Goal: Transaction & Acquisition: Purchase product/service

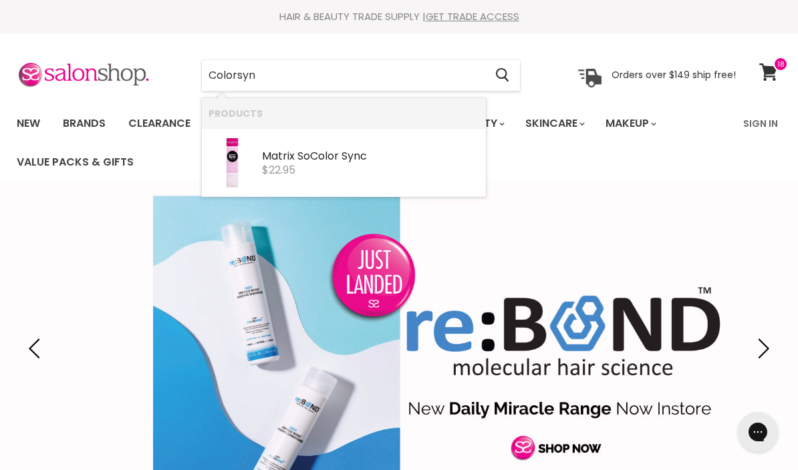
type input "Colorsync"
click at [338, 166] on div "$22.95" at bounding box center [370, 170] width 217 height 12
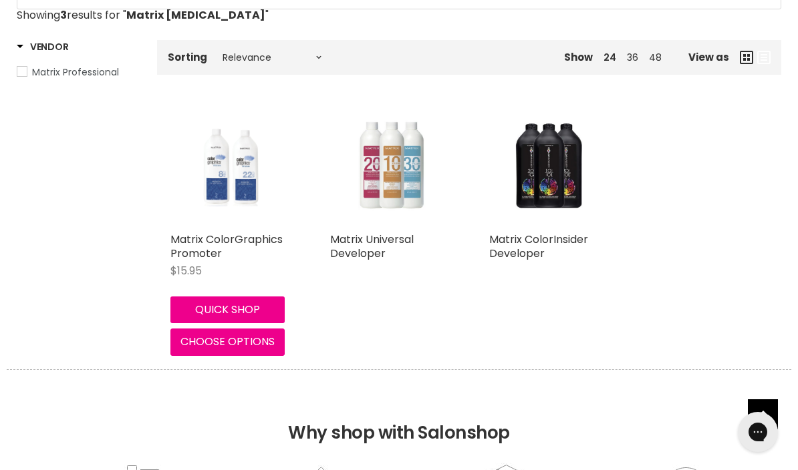
click at [386, 182] on img "Main content" at bounding box center [390, 167] width 106 height 120
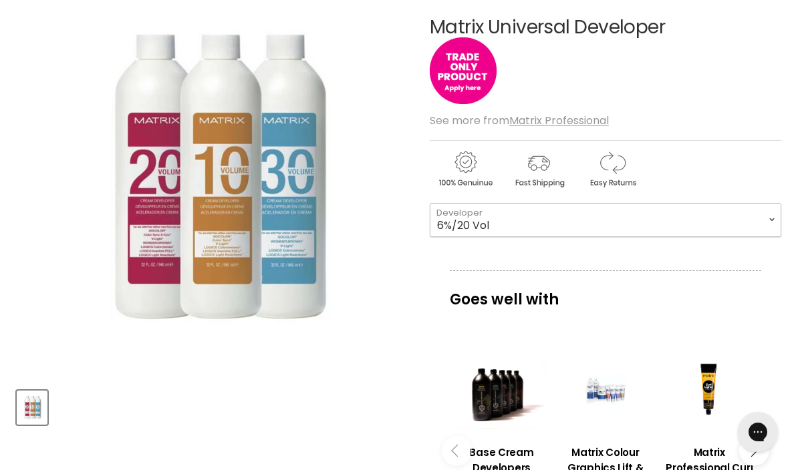
click at [771, 219] on select "6%/20 Vol 9%/30 Vol 3%/10 Vol 12%/40 Vol" at bounding box center [604, 219] width 351 height 33
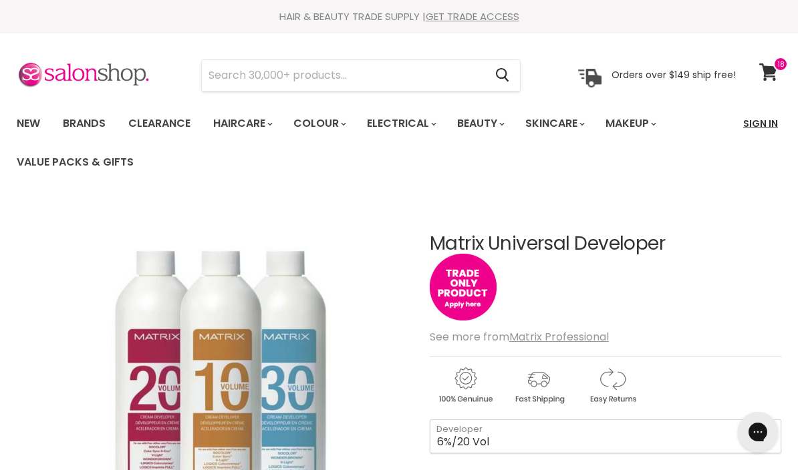
click at [752, 123] on link "Sign In" at bounding box center [760, 124] width 51 height 28
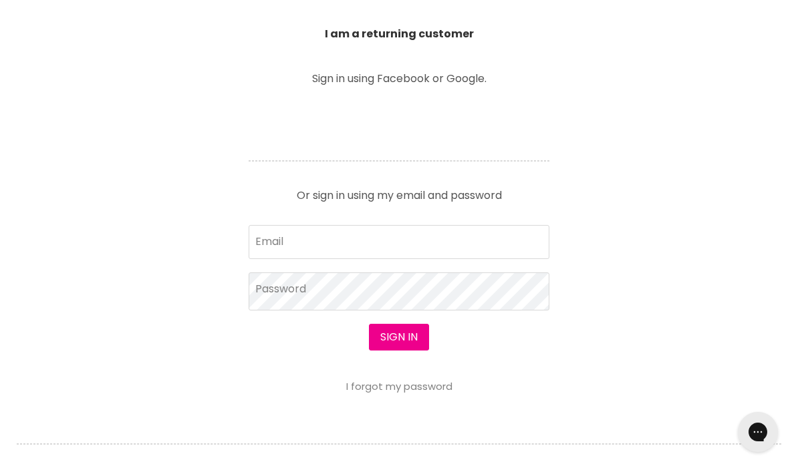
scroll to position [459, 0]
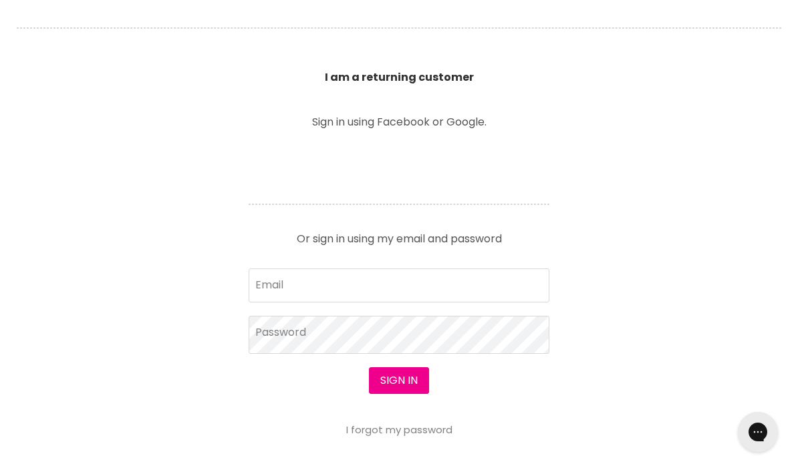
click at [753, 378] on section "Welcome to SalonShop I am a new customer Create a new account for a better shop…" at bounding box center [399, 244] width 798 height 828
click at [296, 283] on input "Email" at bounding box center [398, 285] width 301 height 33
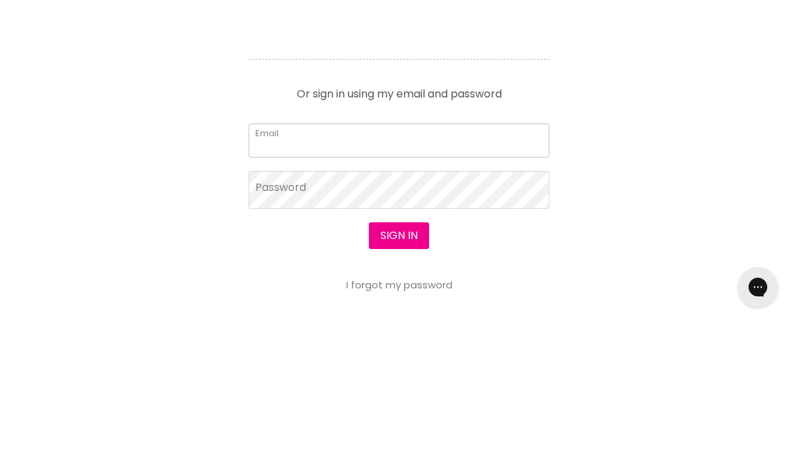
type input "sarahjanebez@gmail.com"
click at [398, 367] on button "Sign in" at bounding box center [399, 380] width 60 height 27
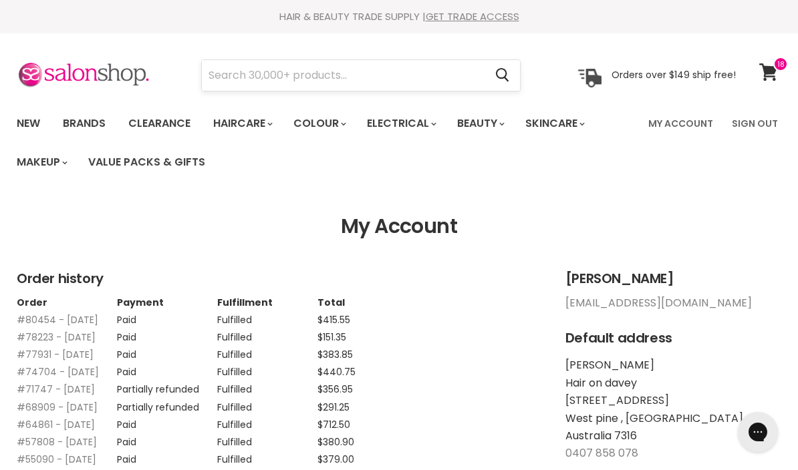
click at [266, 79] on input "Search" at bounding box center [343, 75] width 283 height 31
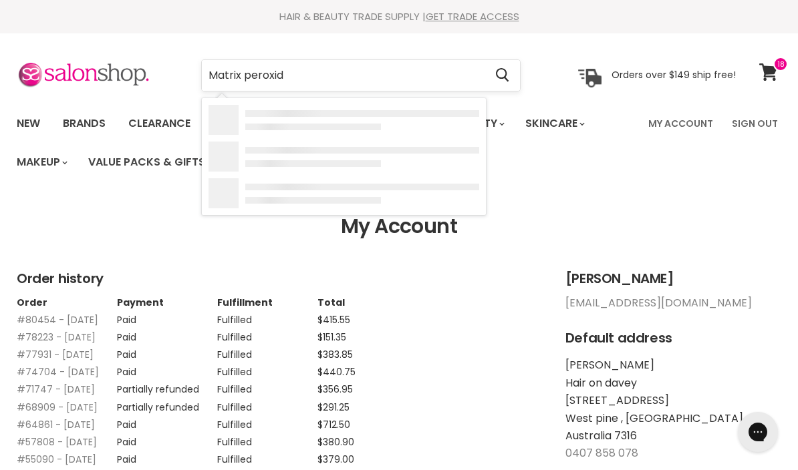
type input "Matrix peroxide"
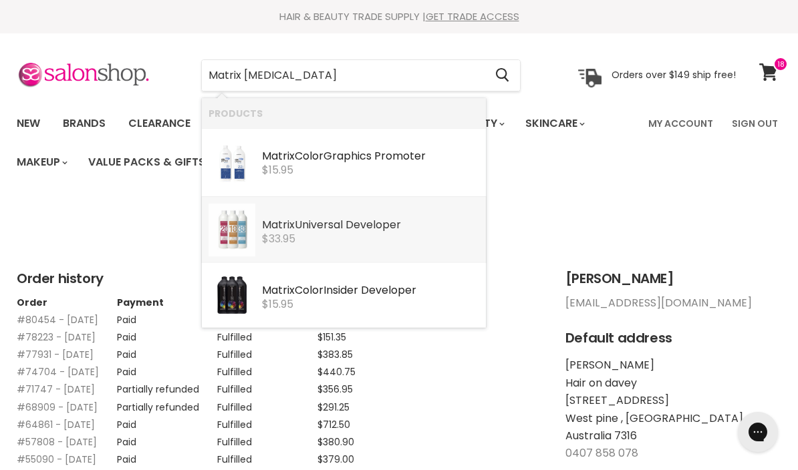
click at [362, 226] on div "Matrix Universal Developer" at bounding box center [370, 226] width 217 height 14
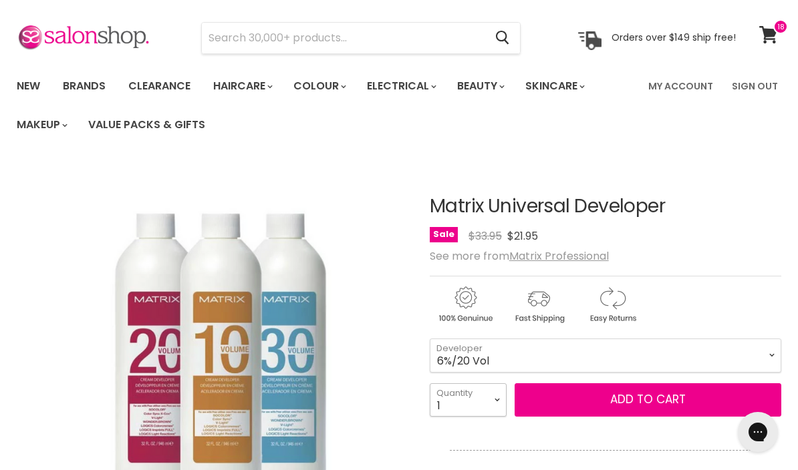
click at [495, 403] on select "1 2 3 4 5 6 7 8 9 10+" at bounding box center [467, 399] width 77 height 33
select select "3"
type input "3"
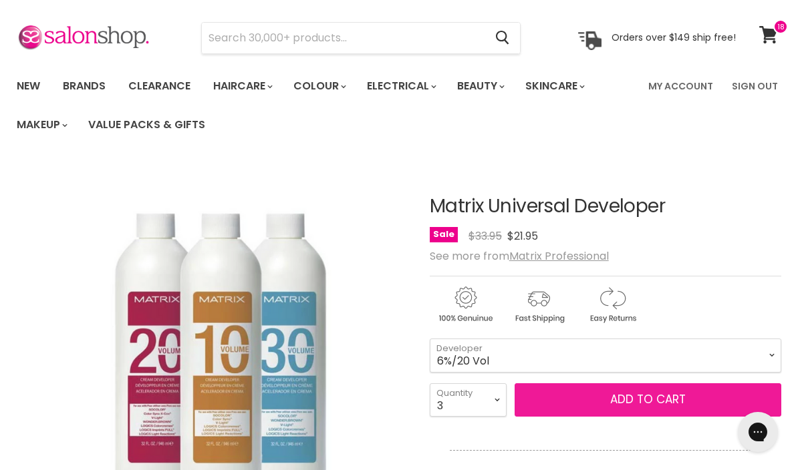
click at [677, 399] on span "Add to cart" at bounding box center [647, 399] width 75 height 16
click at [638, 395] on span "Add to cart" at bounding box center [647, 399] width 75 height 16
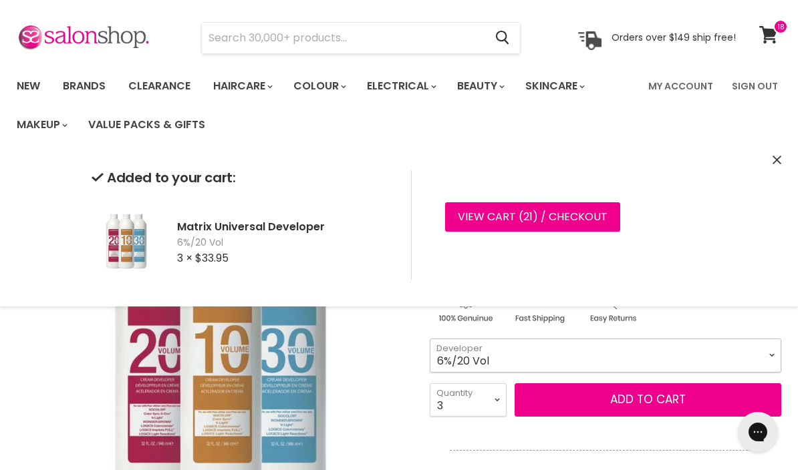
click at [773, 354] on select "6%/20 Vol 9%/30 Vol 3%/10 Vol 12%/40 Vol" at bounding box center [604, 355] width 351 height 33
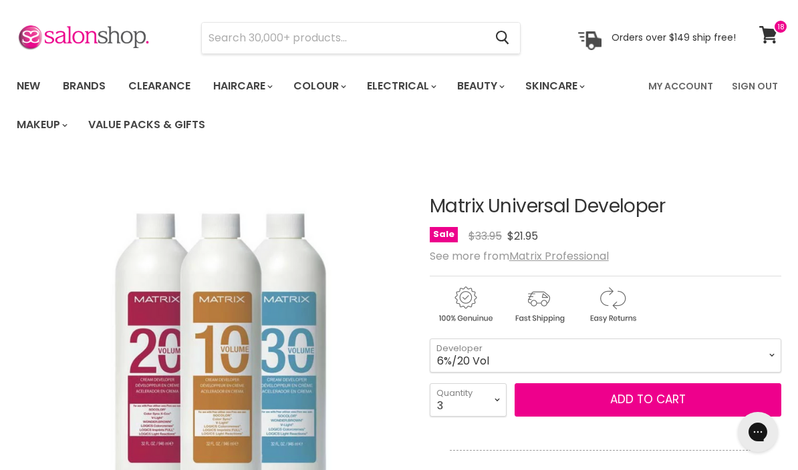
scroll to position [200, 0]
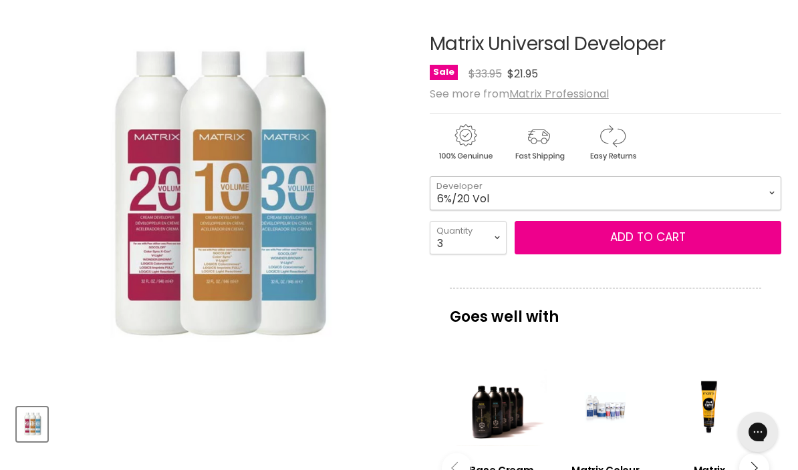
click at [766, 191] on select "6%/20 Vol 9%/30 Vol 3%/10 Vol 12%/40 Vol" at bounding box center [604, 192] width 351 height 33
select select "3%/10 Vol"
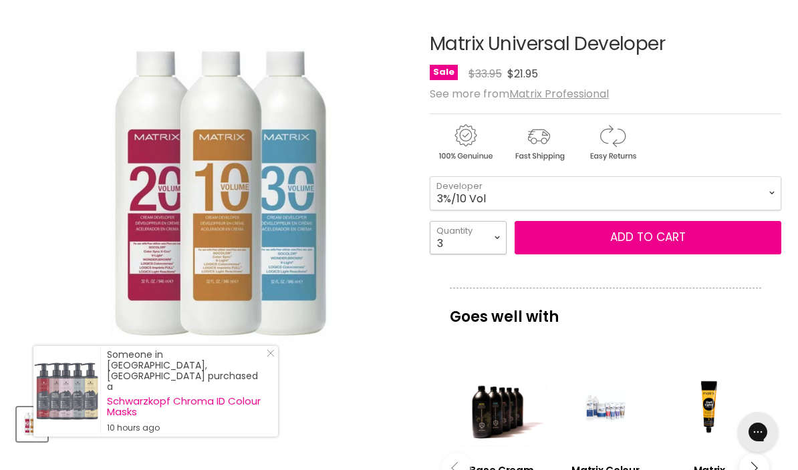
click at [496, 236] on select "1 2 3 4 5 6 7 8 9 10+" at bounding box center [467, 237] width 77 height 33
select select "1"
type input "1"
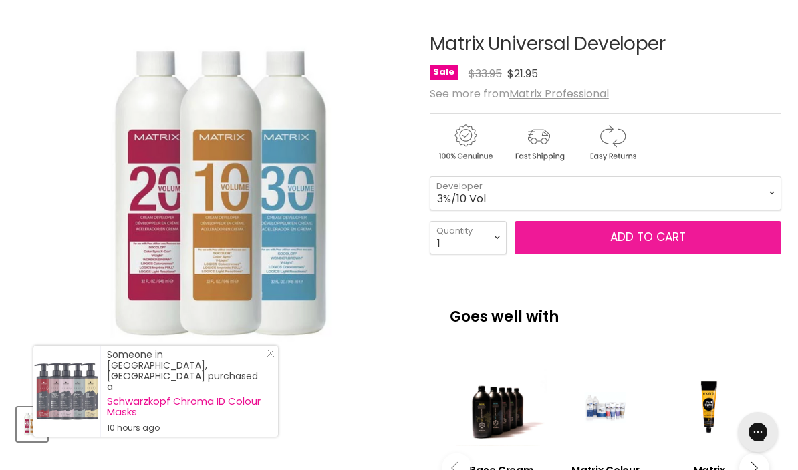
click at [646, 238] on button "Add to cart" at bounding box center [647, 237] width 267 height 33
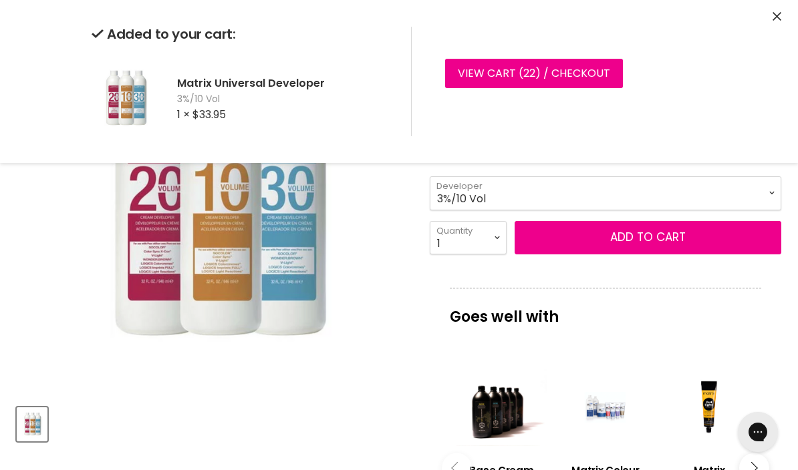
click at [768, 195] on select "6%/20 Vol 9%/30 Vol 3%/10 Vol 12%/40 Vol" at bounding box center [604, 192] width 351 height 33
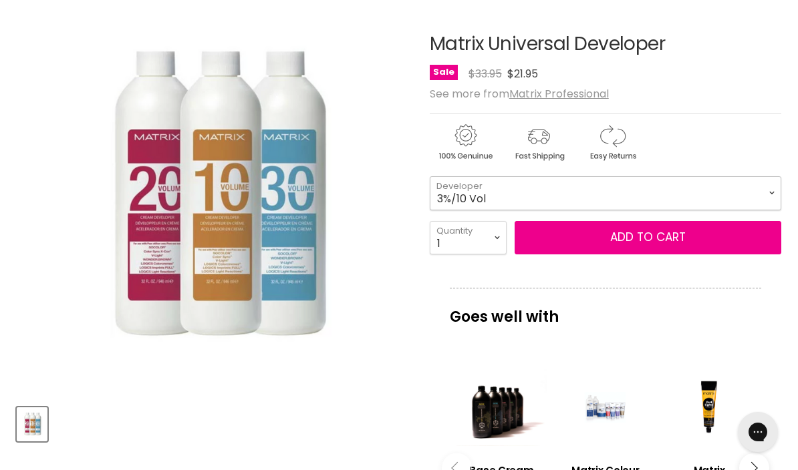
click at [774, 197] on select "6%/20 Vol 9%/30 Vol 3%/10 Vol 12%/40 Vol" at bounding box center [604, 192] width 351 height 33
select select "9%/30 Vol"
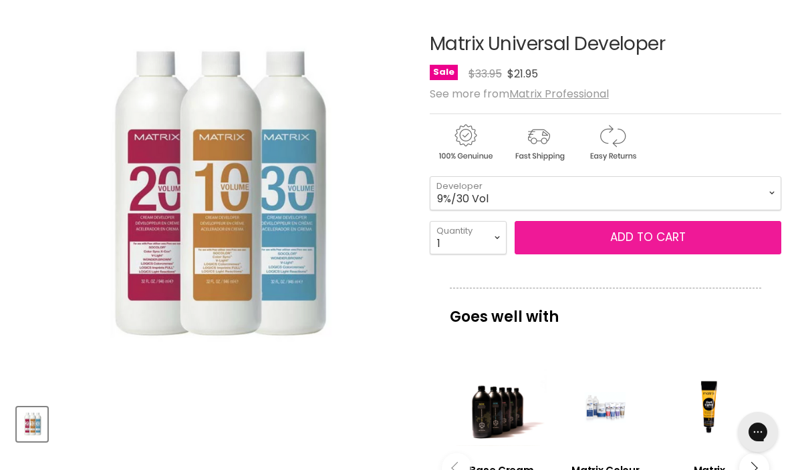
click at [680, 232] on button "Add to cart" at bounding box center [647, 237] width 267 height 33
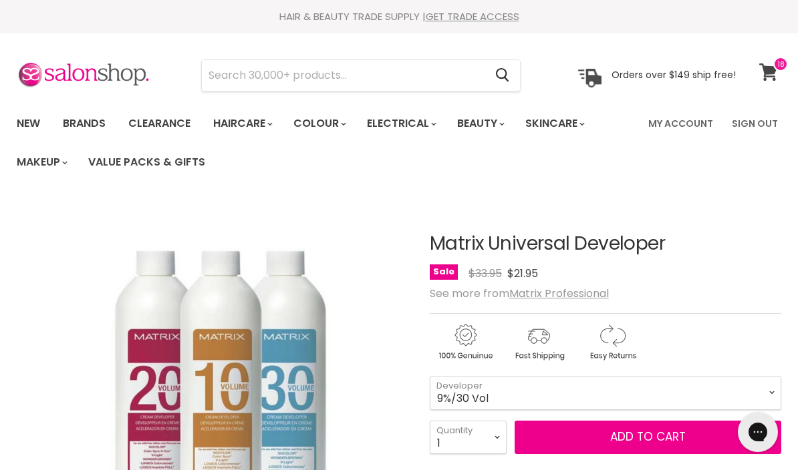
click at [771, 67] on icon at bounding box center [768, 71] width 18 height 17
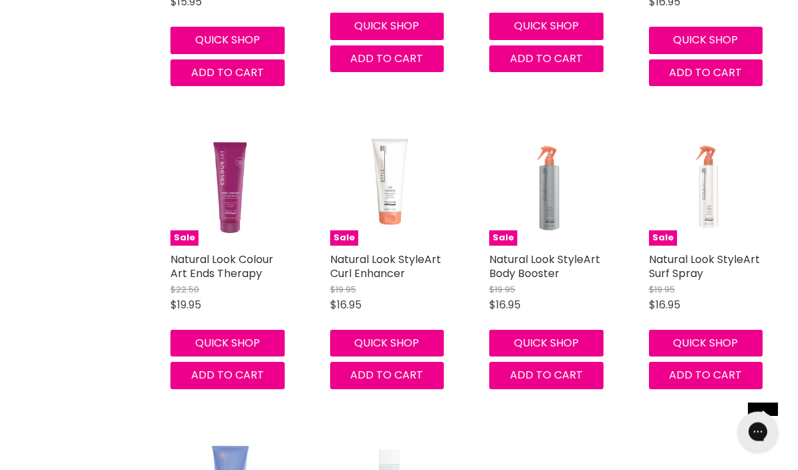
scroll to position [850, 0]
click at [373, 383] on span "Add to cart" at bounding box center [386, 374] width 73 height 15
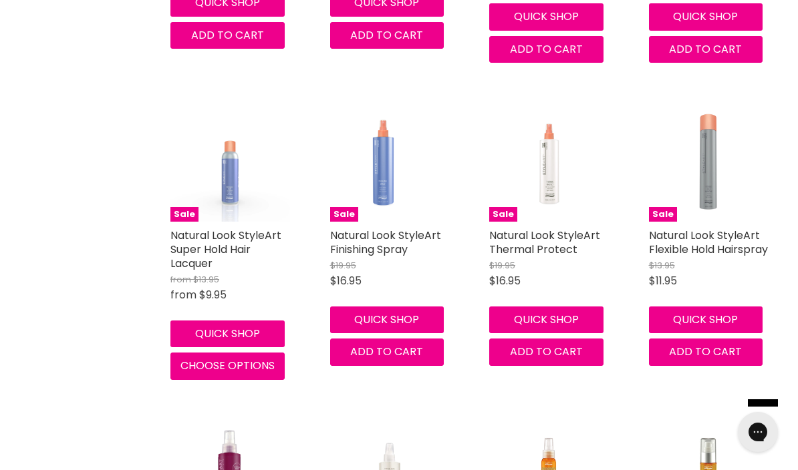
scroll to position [1805, 0]
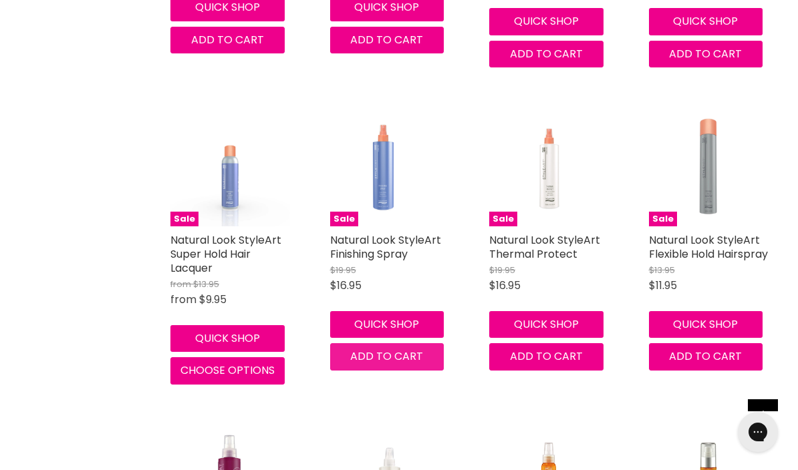
click at [384, 364] on span "Add to cart" at bounding box center [386, 356] width 73 height 15
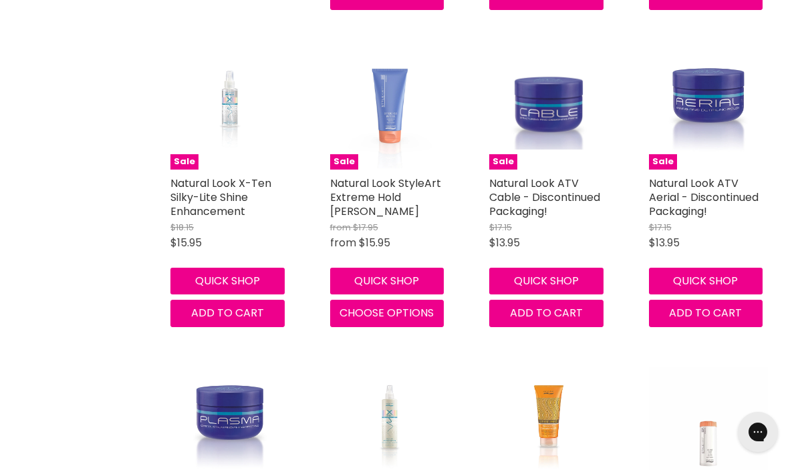
scroll to position [2380, 0]
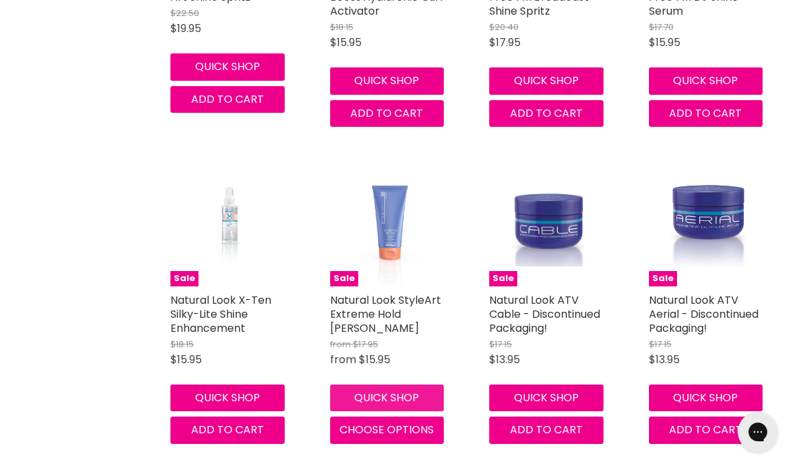
click at [376, 387] on button "Quick shop" at bounding box center [387, 398] width 114 height 27
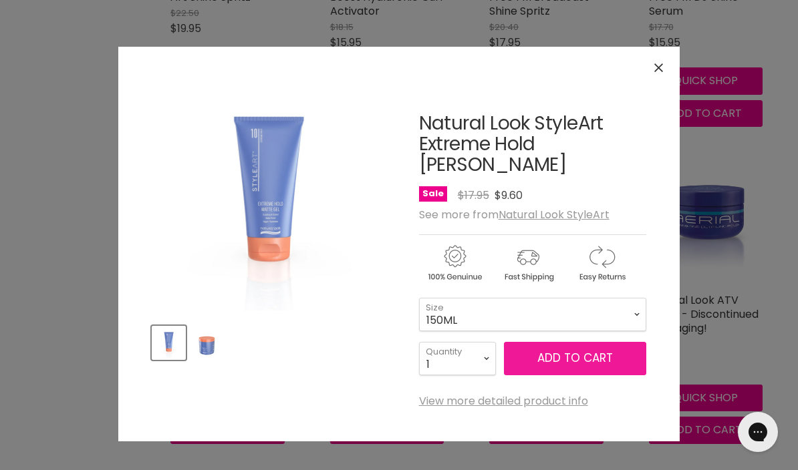
click at [560, 350] on span "Add to cart" at bounding box center [574, 358] width 75 height 16
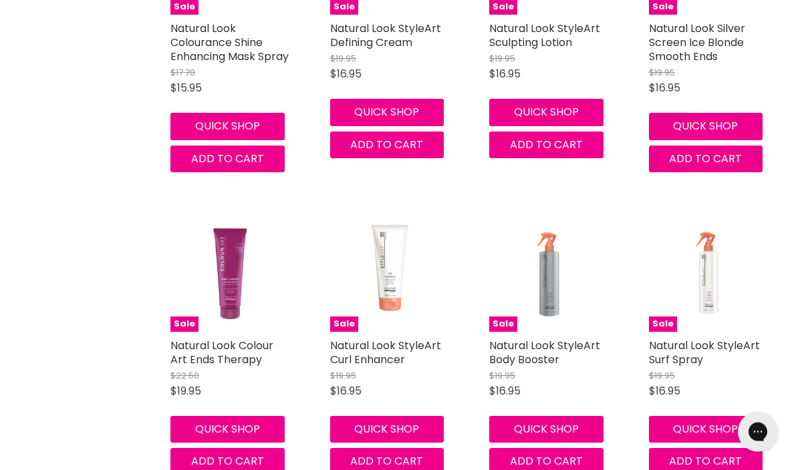
scroll to position [763, 0]
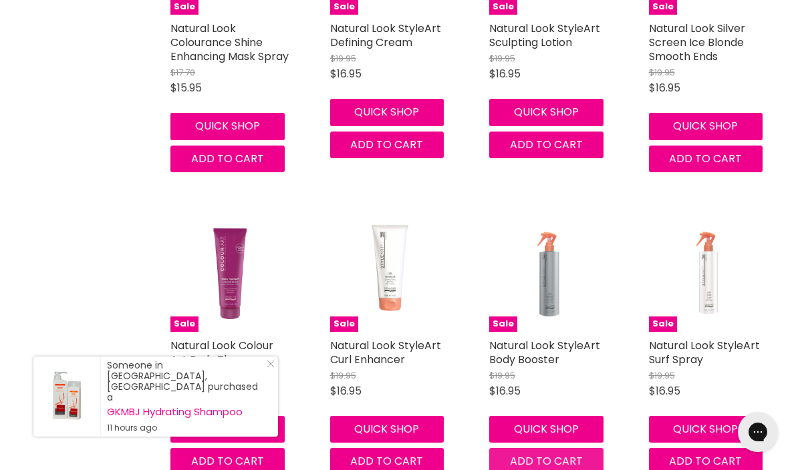
click at [557, 464] on span "Add to cart" at bounding box center [546, 461] width 73 height 15
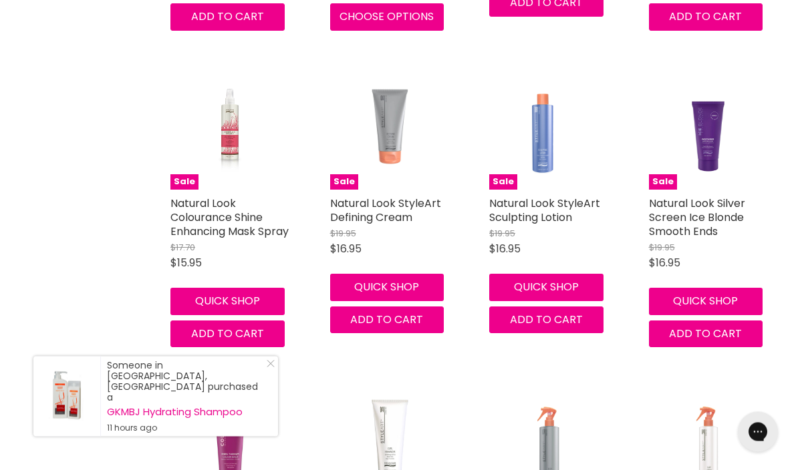
scroll to position [588, 0]
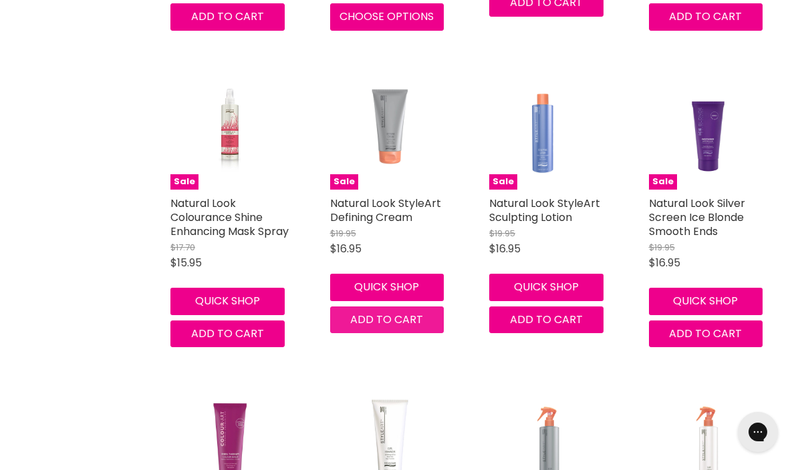
click at [386, 317] on span "Add to cart" at bounding box center [386, 319] width 73 height 15
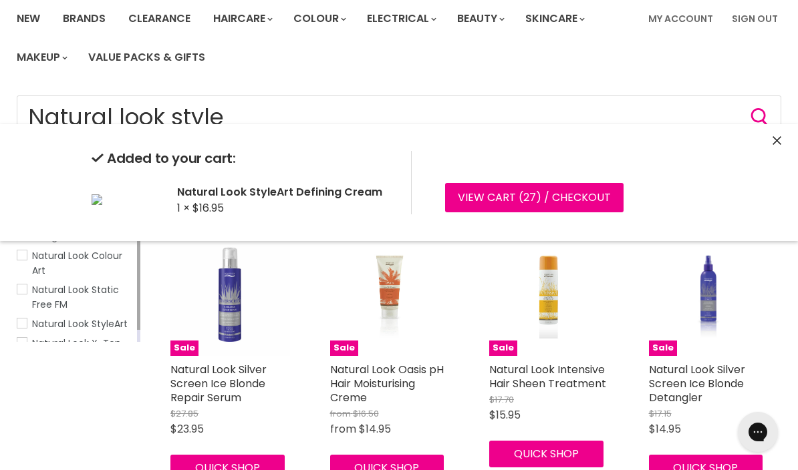
scroll to position [0, 0]
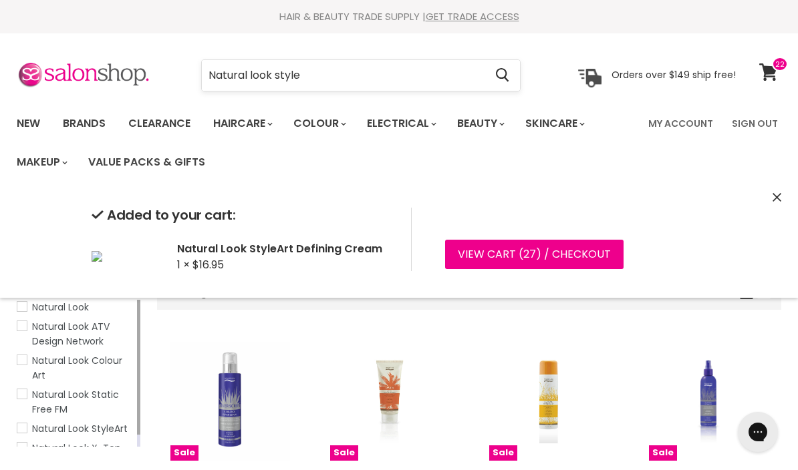
click at [323, 73] on input "Natural look style" at bounding box center [343, 75] width 283 height 31
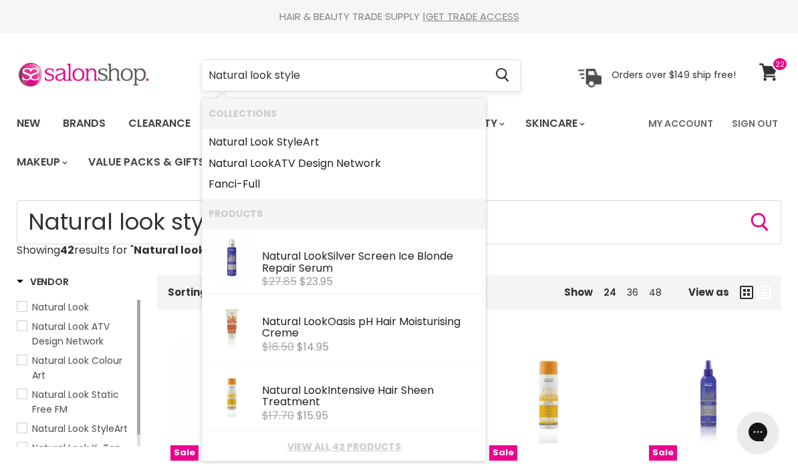
click at [335, 71] on input "Natural look style" at bounding box center [343, 75] width 283 height 31
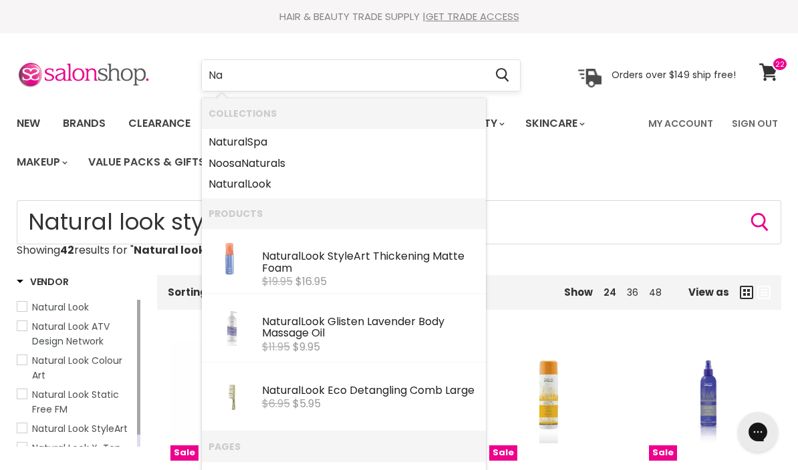
type input "N"
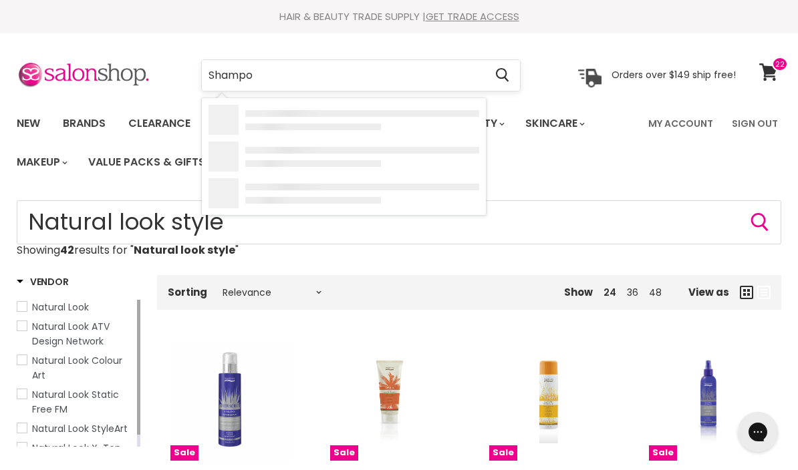
type input "Shampoo"
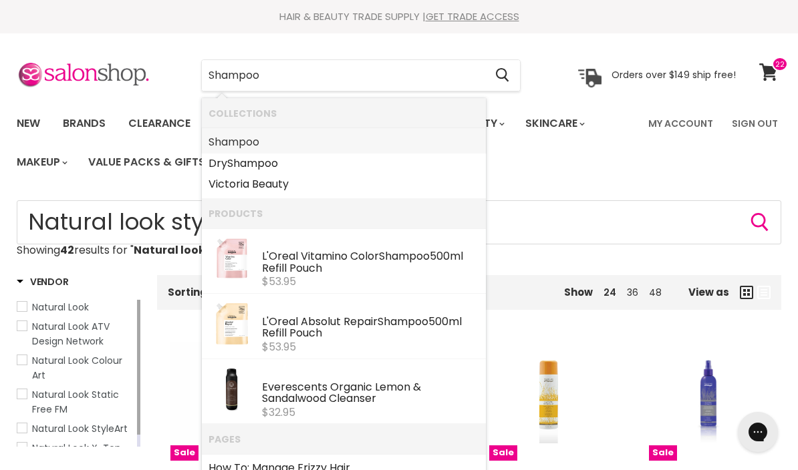
click at [258, 140] on b "Shampoo" at bounding box center [233, 141] width 51 height 15
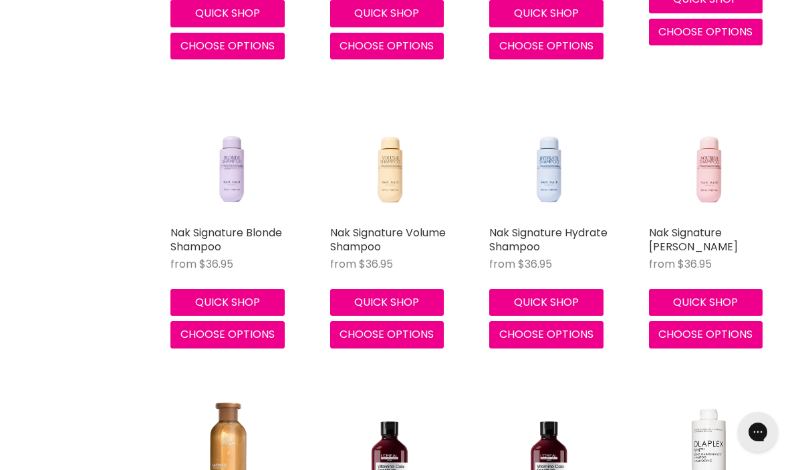
scroll to position [3165, 0]
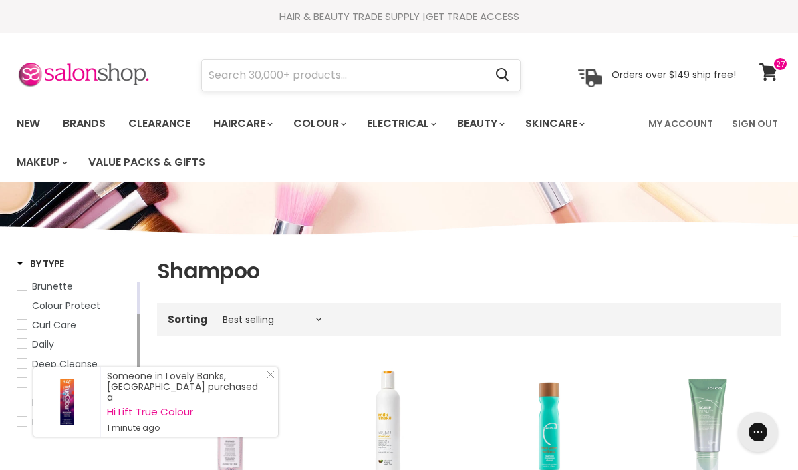
click at [247, 76] on input "Search" at bounding box center [343, 75] width 283 height 31
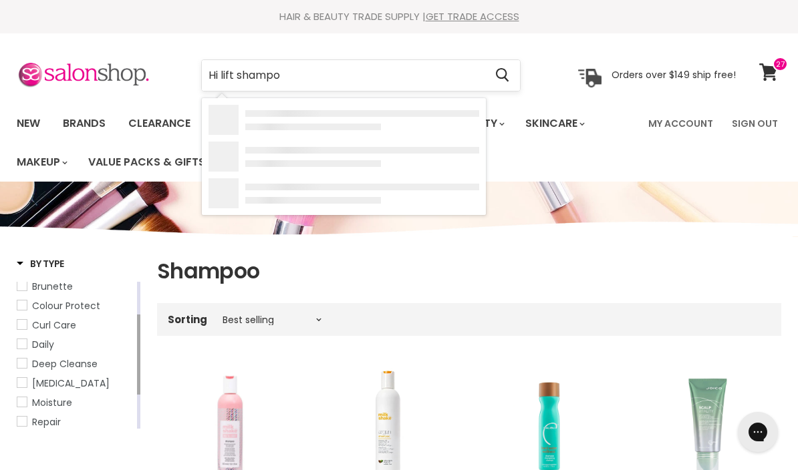
type input "Hi lift shampoo"
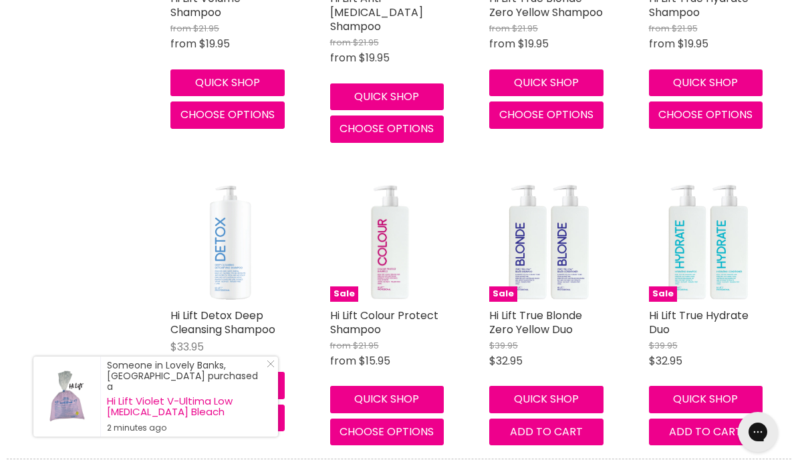
scroll to position [496, 0]
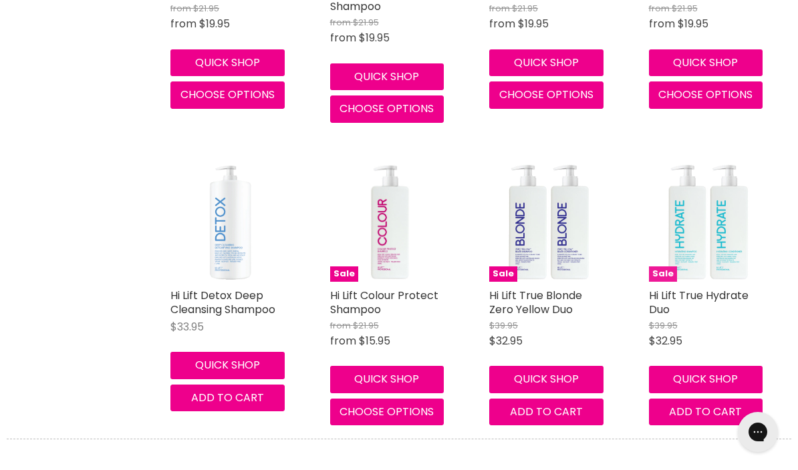
click at [699, 259] on img "Main content" at bounding box center [709, 223] width 120 height 120
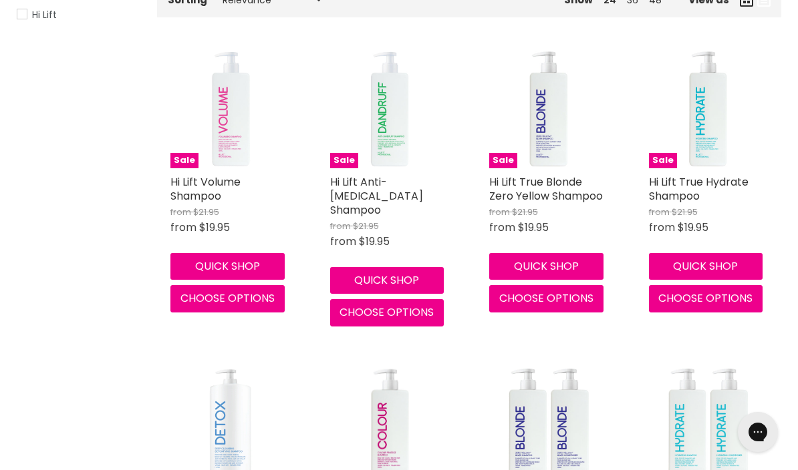
scroll to position [292, 0]
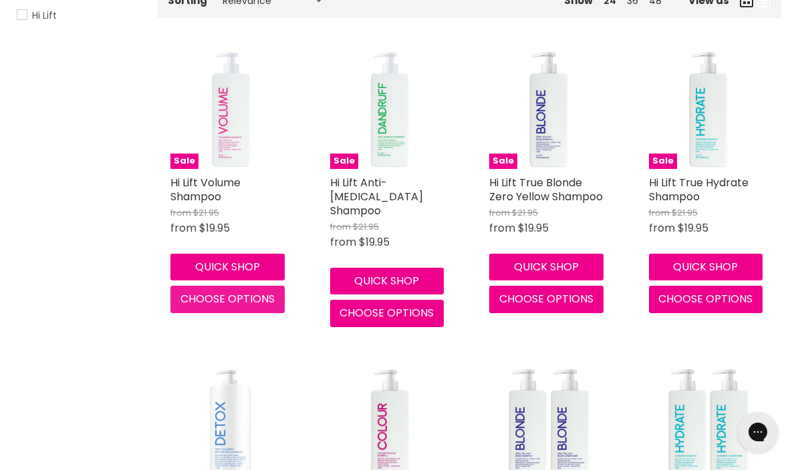
click at [242, 297] on span "Choose options" at bounding box center [227, 298] width 94 height 15
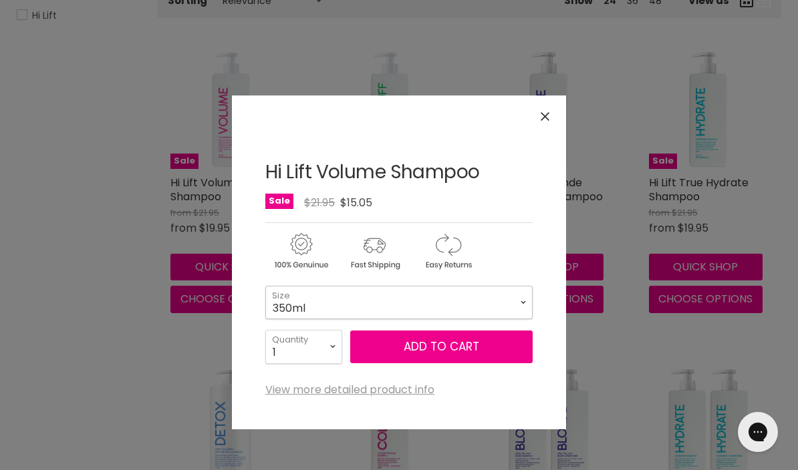
click at [521, 306] on select "350ml 1 Litre" at bounding box center [398, 302] width 267 height 33
select select "1 Litre"
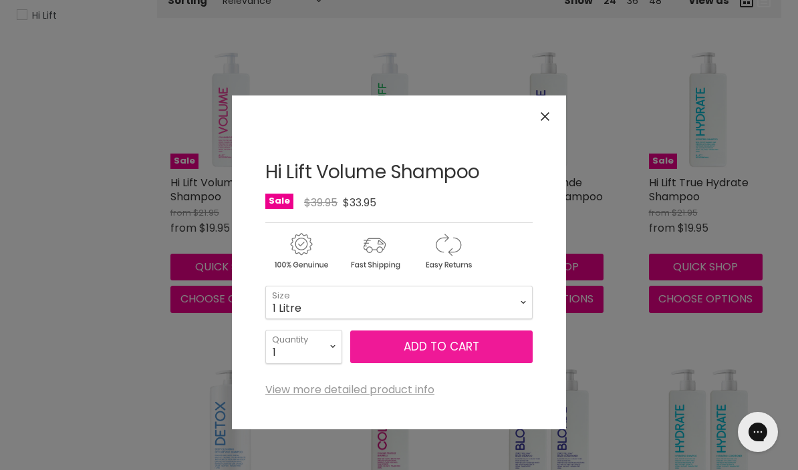
click at [441, 354] on button "Add to cart" at bounding box center [441, 347] width 182 height 33
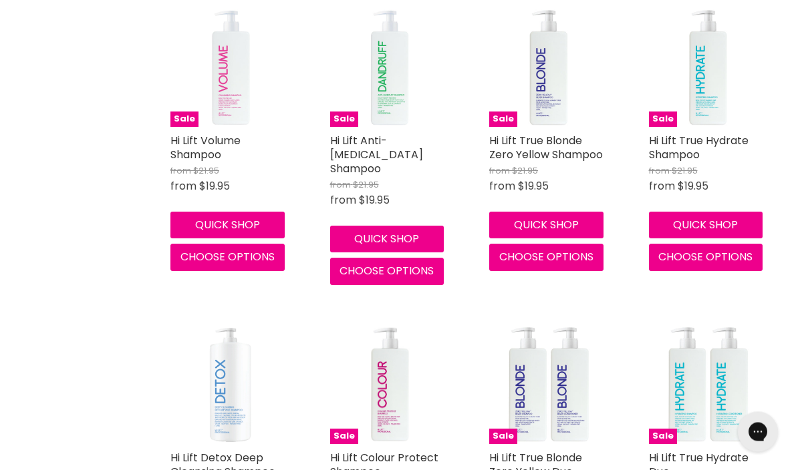
scroll to position [484, 0]
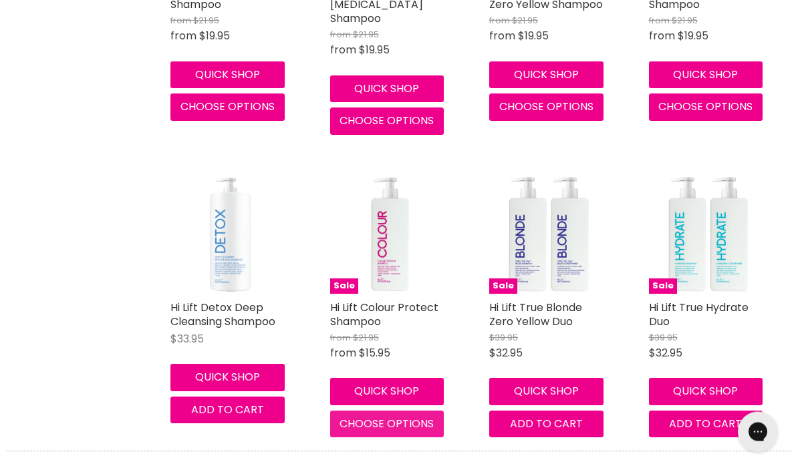
click at [397, 417] on span "Choose options" at bounding box center [386, 424] width 94 height 15
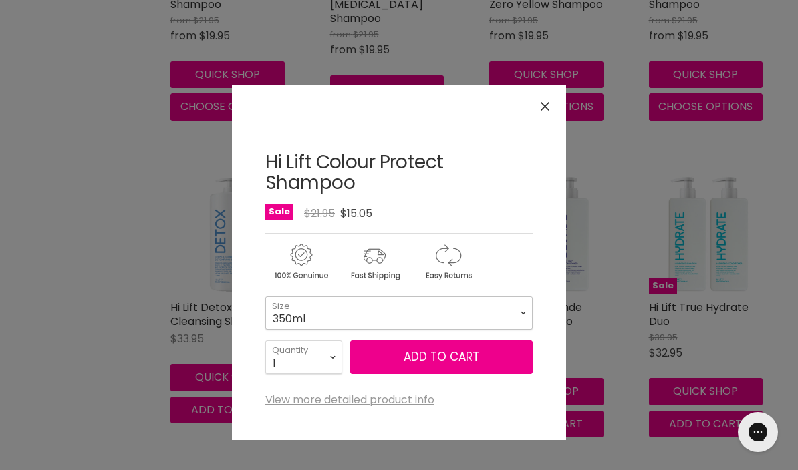
click at [529, 303] on select "350ml 1 Litre" at bounding box center [398, 313] width 267 height 33
select select "1 Litre"
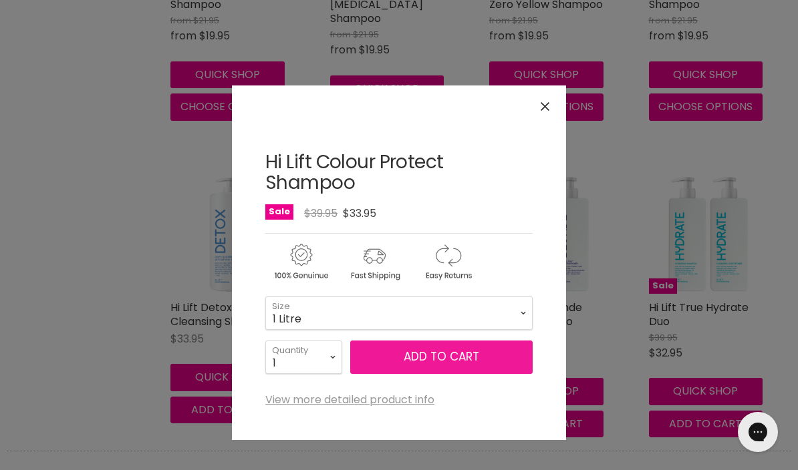
click at [460, 366] on button "Add to cart" at bounding box center [441, 357] width 182 height 33
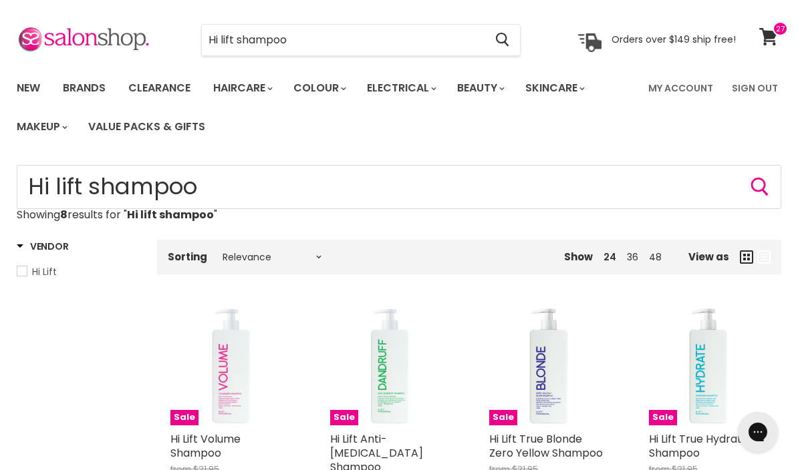
scroll to position [0, 0]
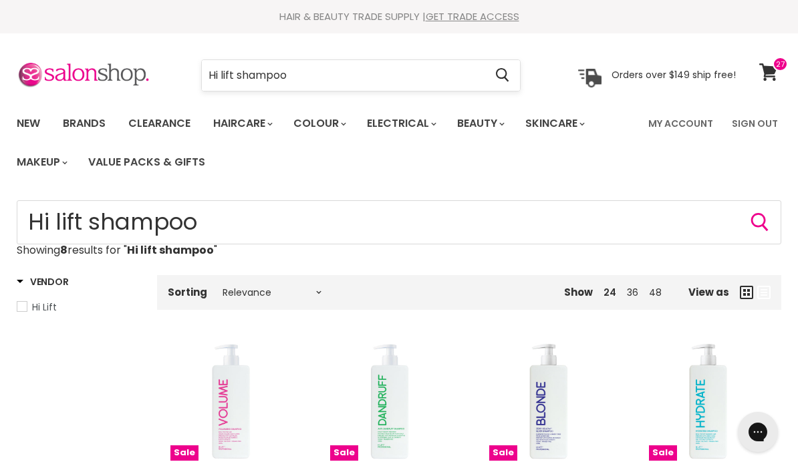
click at [311, 67] on input "Hi lift shampoo" at bounding box center [343, 75] width 283 height 31
click at [279, 74] on input "Hi lift cond" at bounding box center [343, 75] width 283 height 31
click at [277, 73] on input "Hi lift cond" at bounding box center [343, 75] width 283 height 31
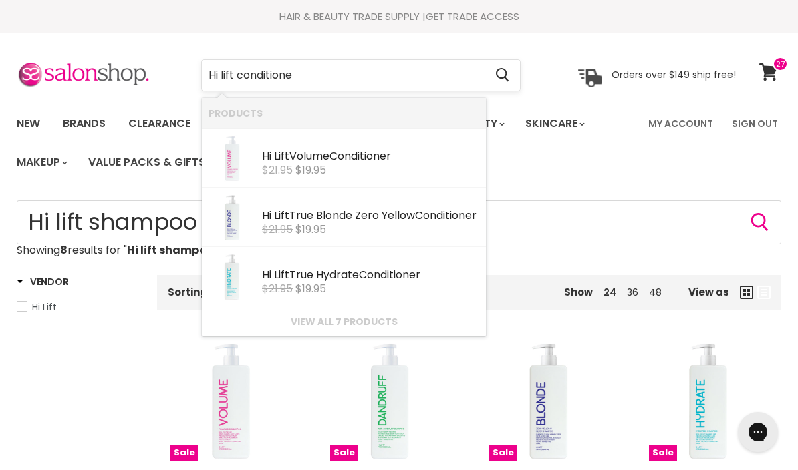
type input "Hi lift conditioner"
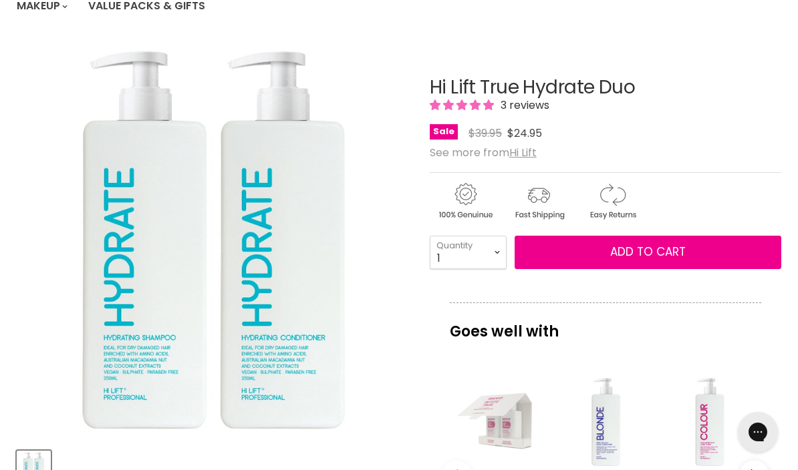
scroll to position [141, 0]
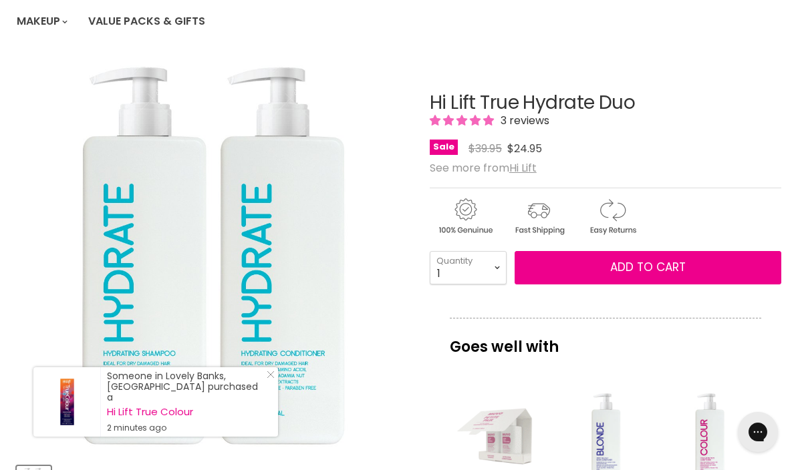
click at [55, 296] on img "Hi Lift True Hydrate Duo image. Click or Scroll to Zoom." at bounding box center [213, 255] width 393 height 393
click at [450, 383] on div "imageUrl Muvo Ultra Rose Petite Pair $24.95" at bounding box center [502, 475] width 104 height 200
click at [273, 377] on icon "Close Icon" at bounding box center [271, 375] width 8 height 8
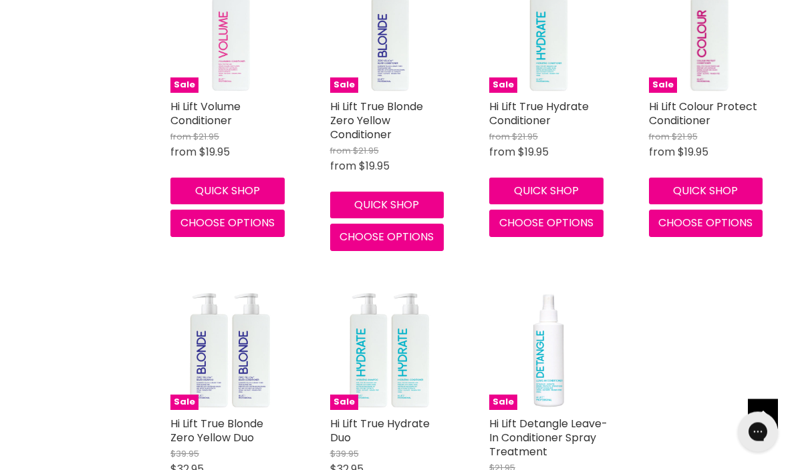
scroll to position [338, 0]
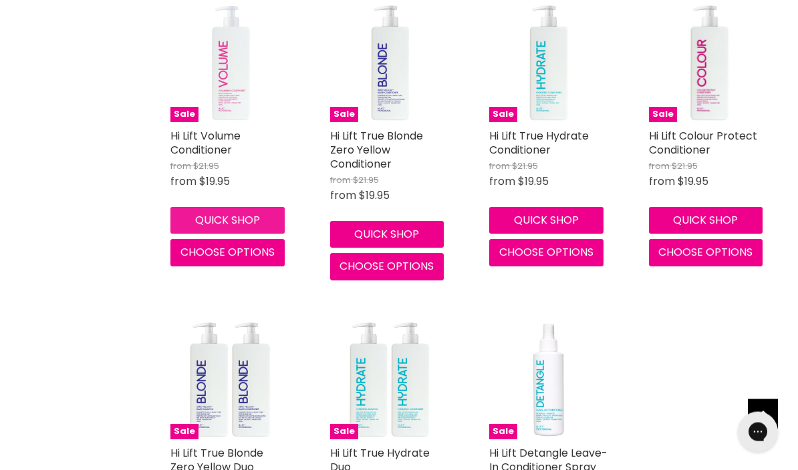
click at [198, 213] on button "Quick shop" at bounding box center [227, 221] width 114 height 27
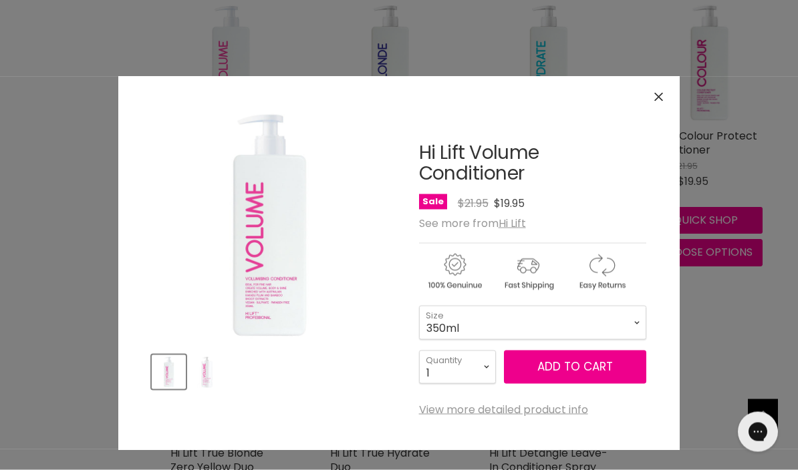
scroll to position [339, 0]
click at [638, 315] on select "350ml 1 Litre" at bounding box center [532, 322] width 227 height 33
select select "1 Litre"
click at [596, 375] on button "Add to cart" at bounding box center [575, 367] width 142 height 33
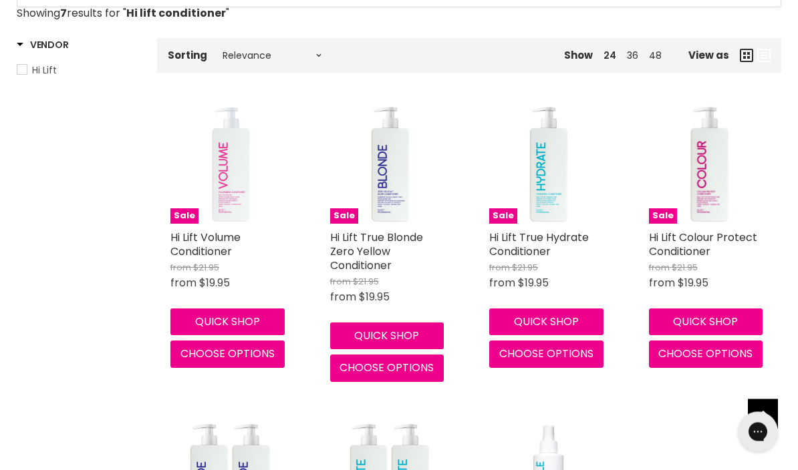
scroll to position [257, 0]
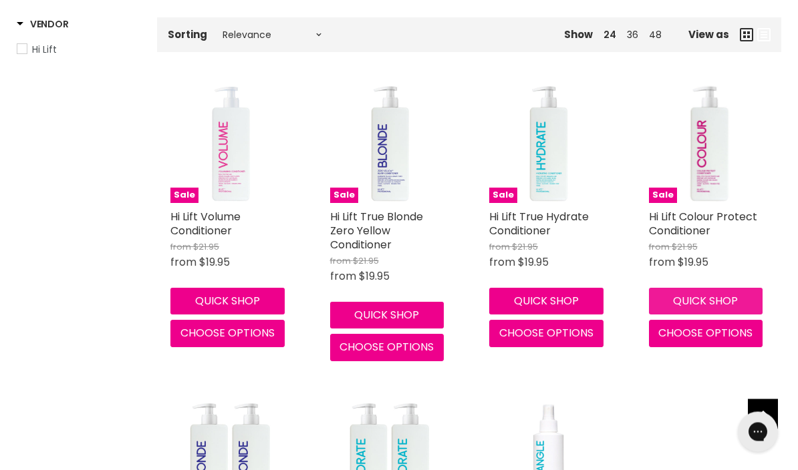
click at [709, 292] on button "Quick shop" at bounding box center [706, 302] width 114 height 27
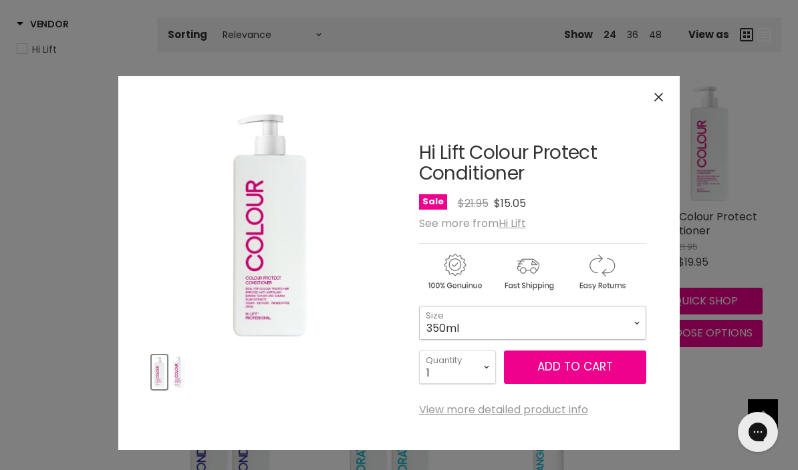
click at [635, 311] on select "350ml 1 Litre" at bounding box center [532, 322] width 227 height 33
select select "1 Litre"
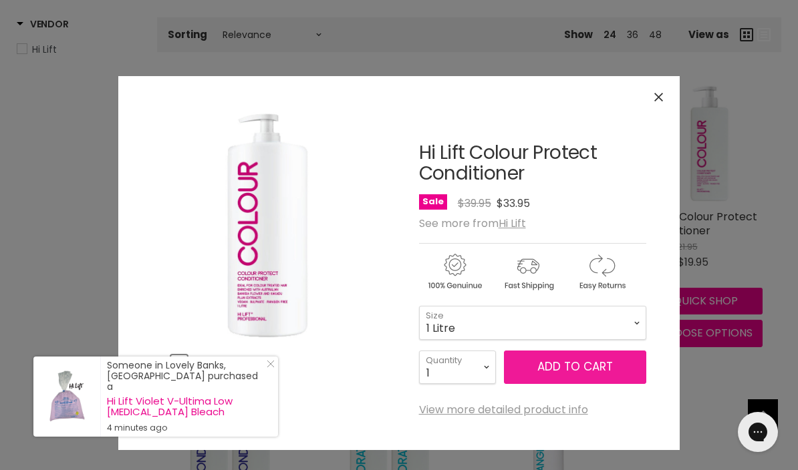
click at [570, 372] on button "Add to cart" at bounding box center [575, 367] width 142 height 33
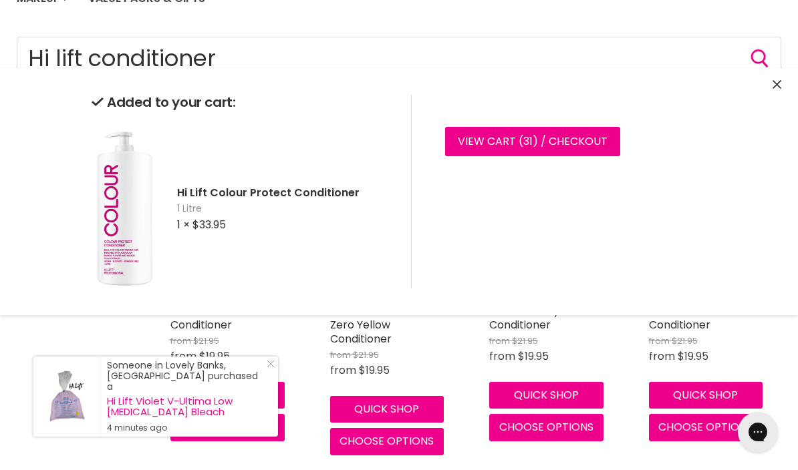
scroll to position [0, 0]
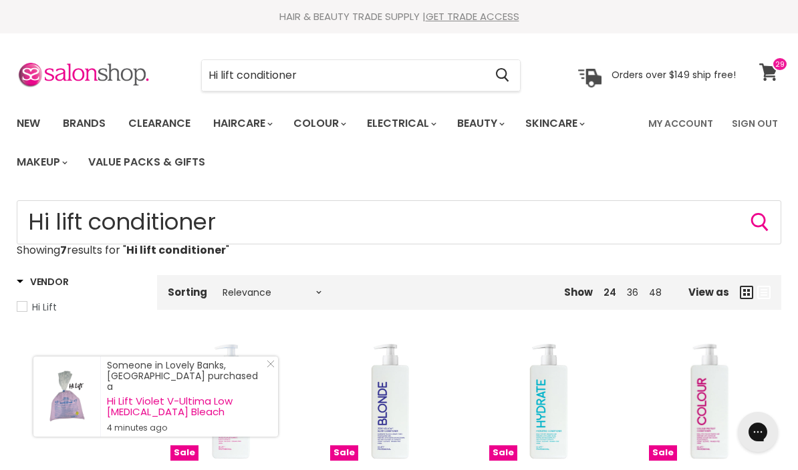
click at [771, 71] on icon at bounding box center [768, 71] width 18 height 17
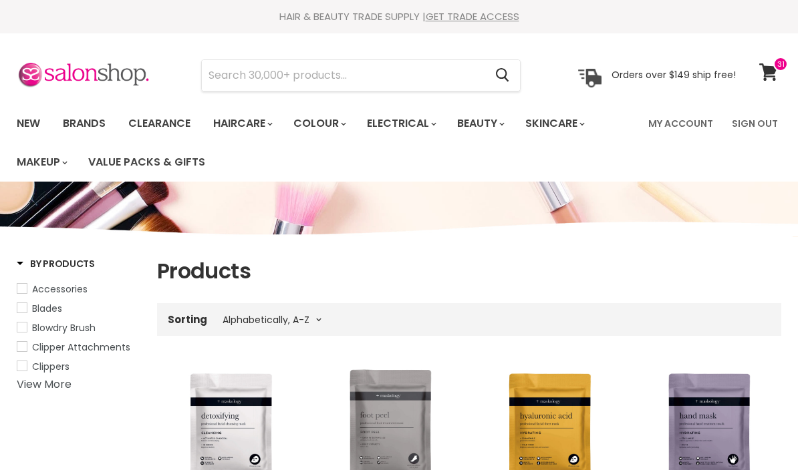
select select "title-ascending"
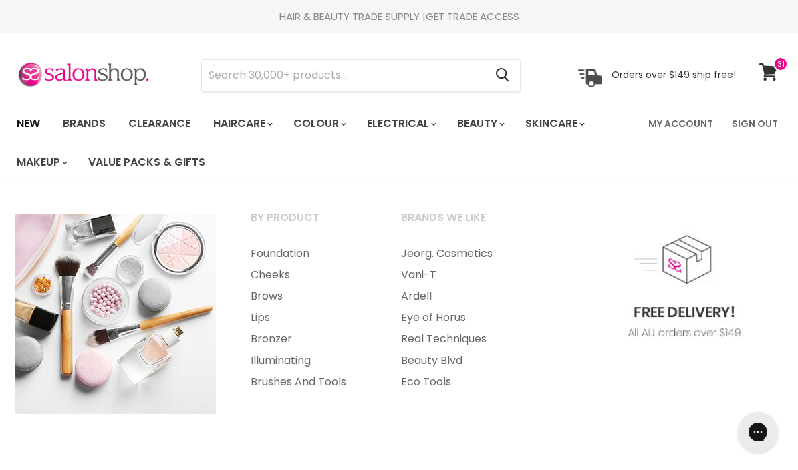
click at [35, 124] on link "New" at bounding box center [28, 124] width 43 height 28
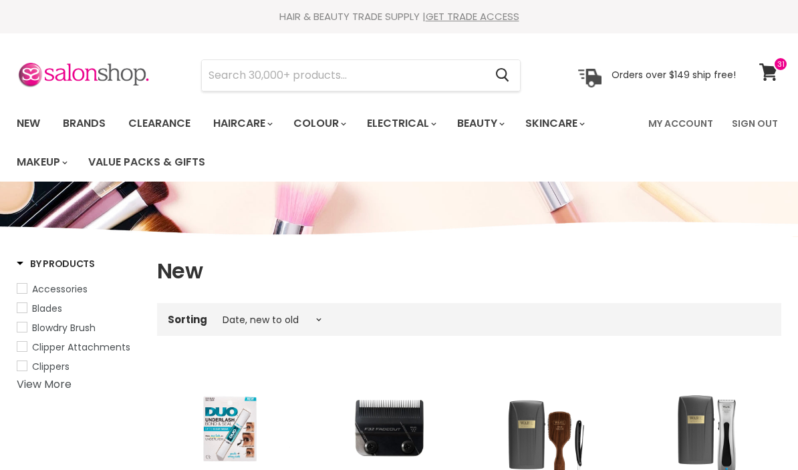
select select "created-descending"
click at [226, 79] on input "Search" at bounding box center [343, 75] width 283 height 31
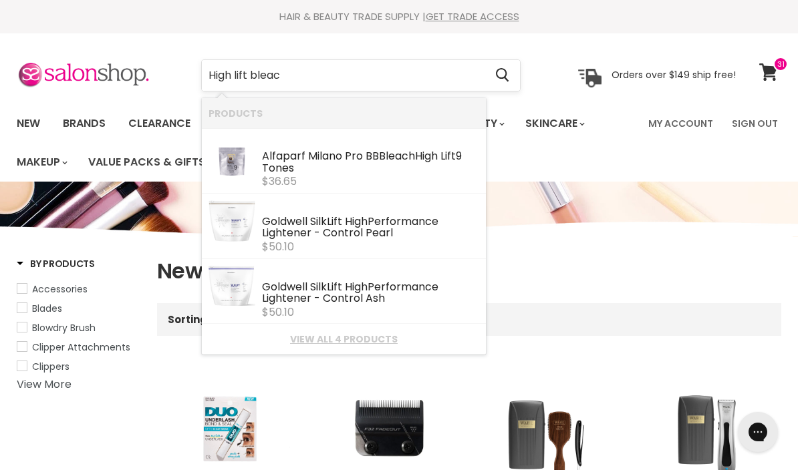
type input "High lift bleach"
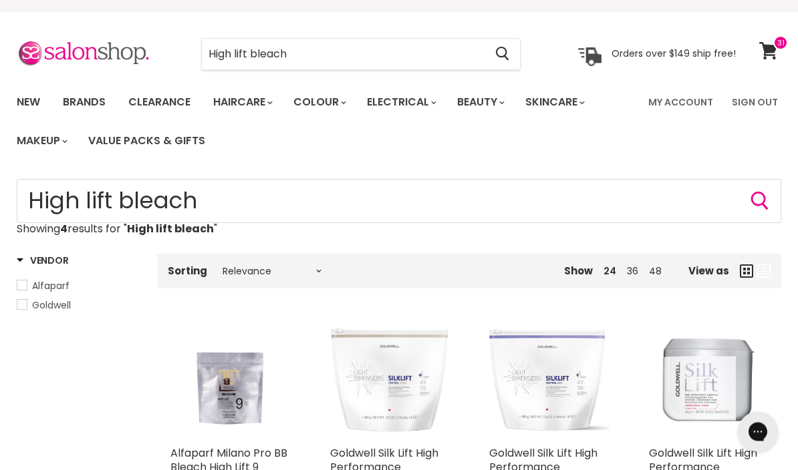
scroll to position [19, 0]
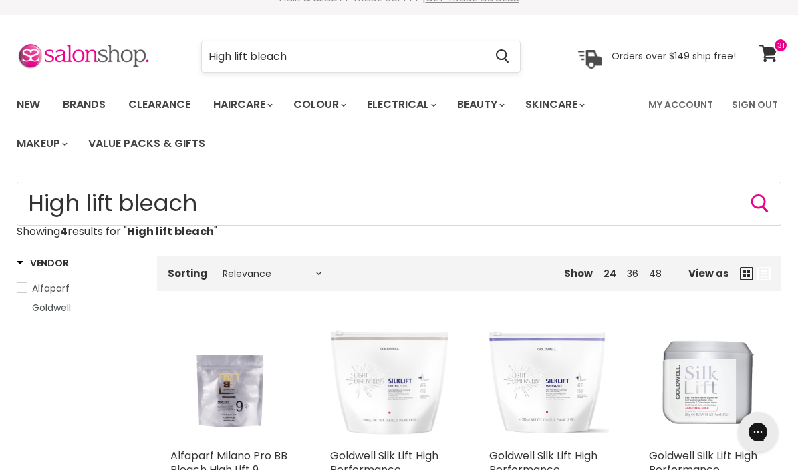
click at [232, 55] on input "High lift bleach" at bounding box center [343, 56] width 283 height 31
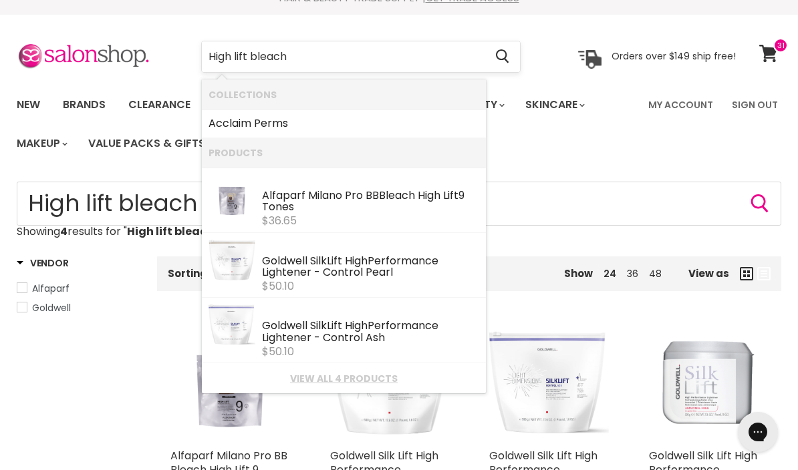
type input "Highlift bleach"
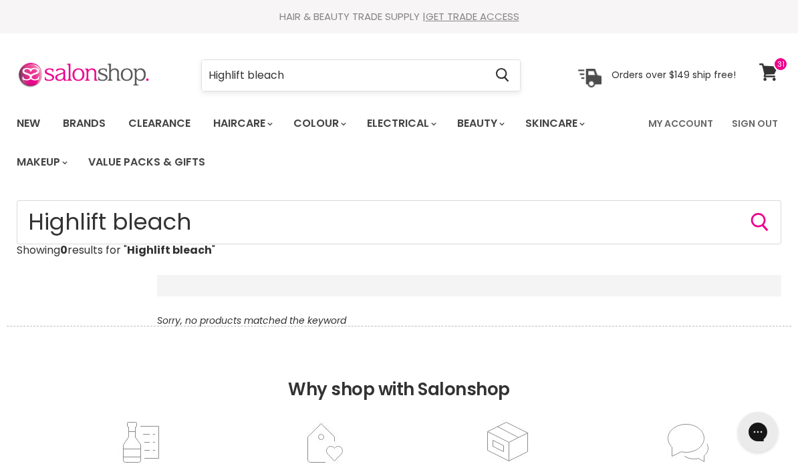
click at [313, 77] on input "Highlift bleach" at bounding box center [343, 75] width 283 height 31
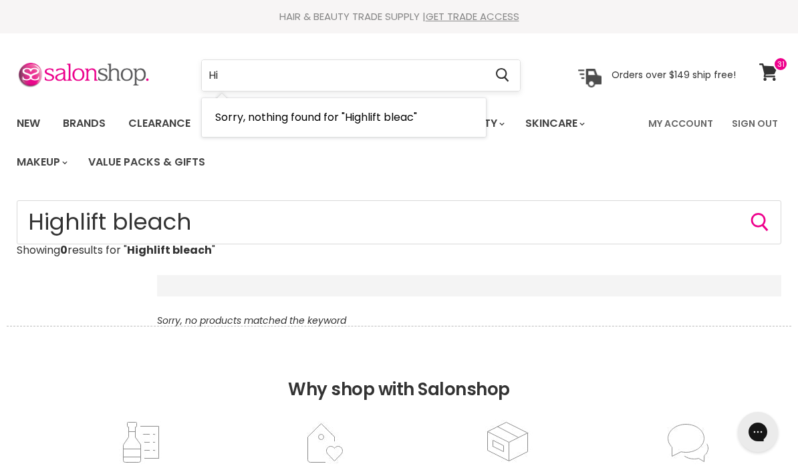
type input "H"
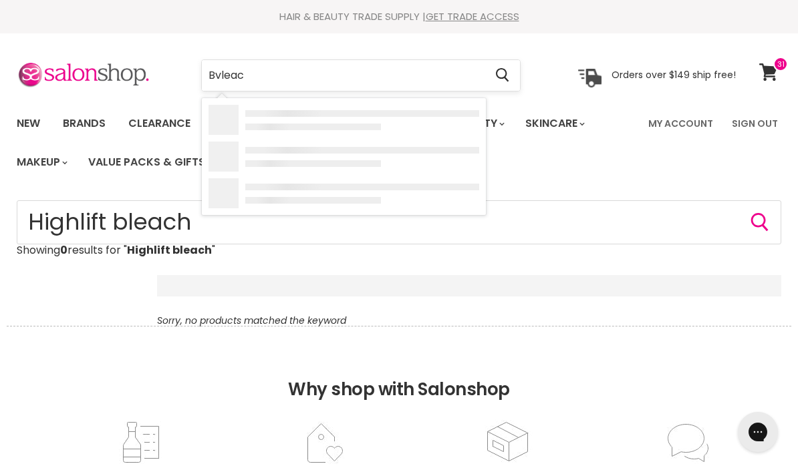
type input "Bvleach"
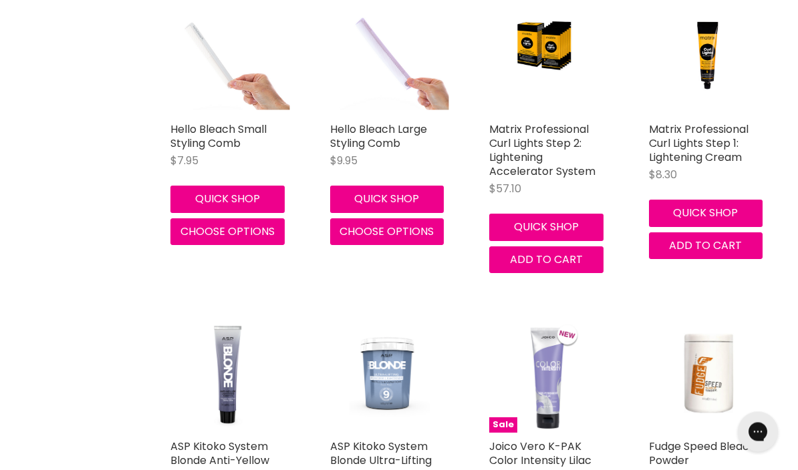
scroll to position [2541, 0]
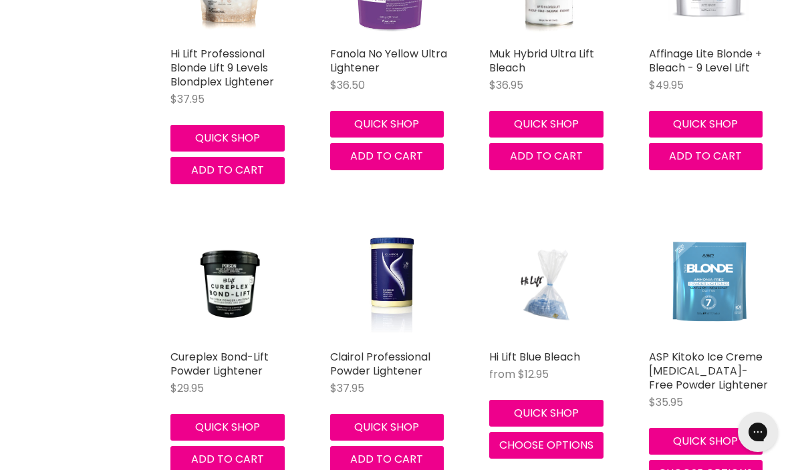
scroll to position [4129, 0]
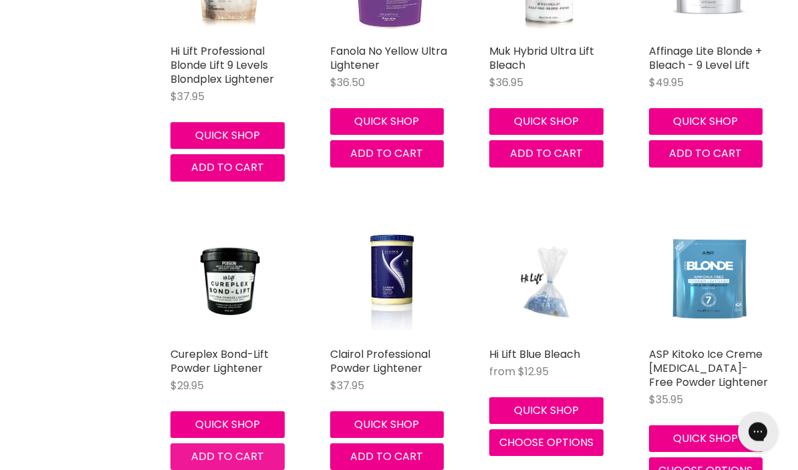
click at [231, 450] on span "Add to cart" at bounding box center [227, 457] width 73 height 15
click at [246, 458] on div "Cureplex Bond-Lift Powder Lightener $29.95 Cureplex Quick shop Add to cart" at bounding box center [230, 353] width 146 height 290
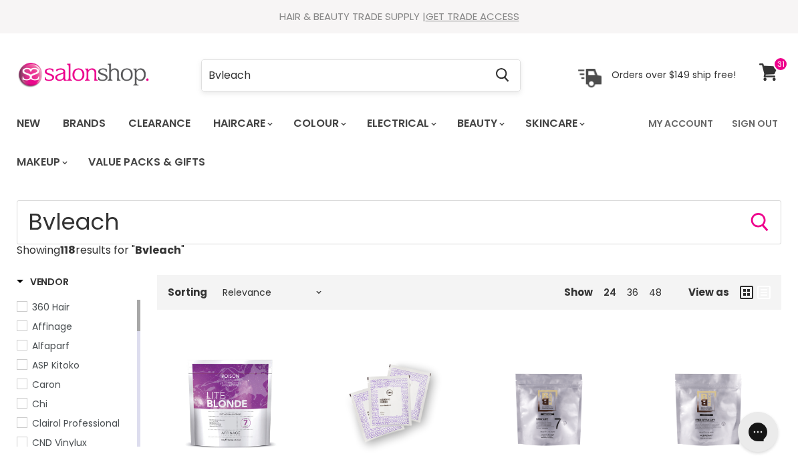
click at [269, 75] on input "Bvleach" at bounding box center [343, 75] width 283 height 31
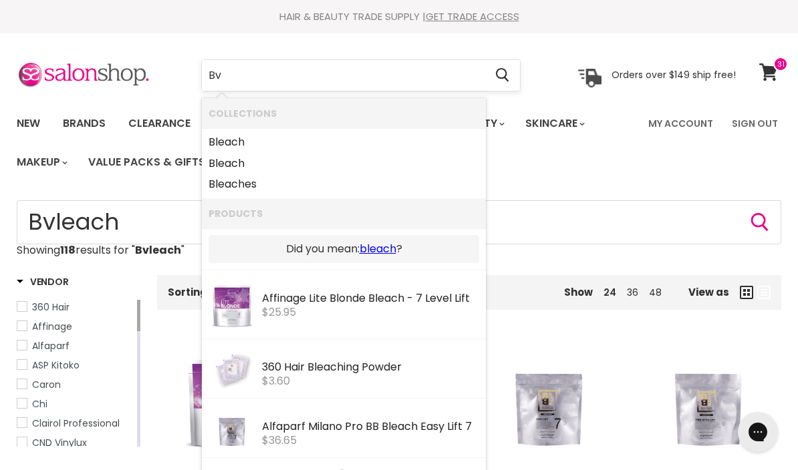
type input "B"
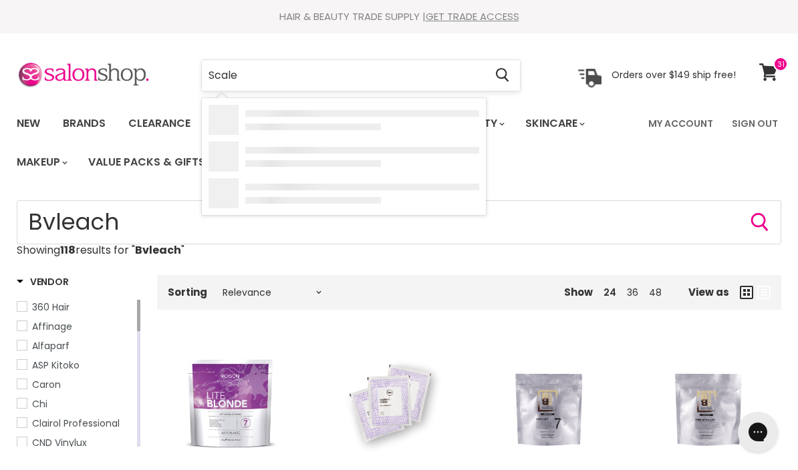
type input "Scales"
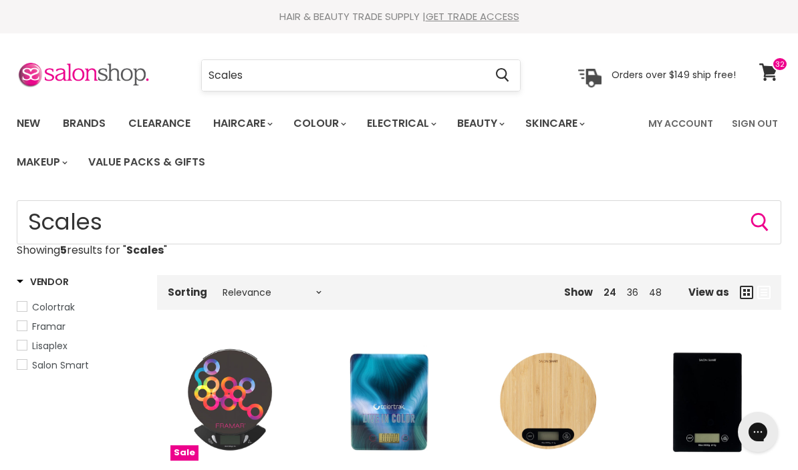
click at [262, 79] on input "Scales" at bounding box center [343, 75] width 283 height 31
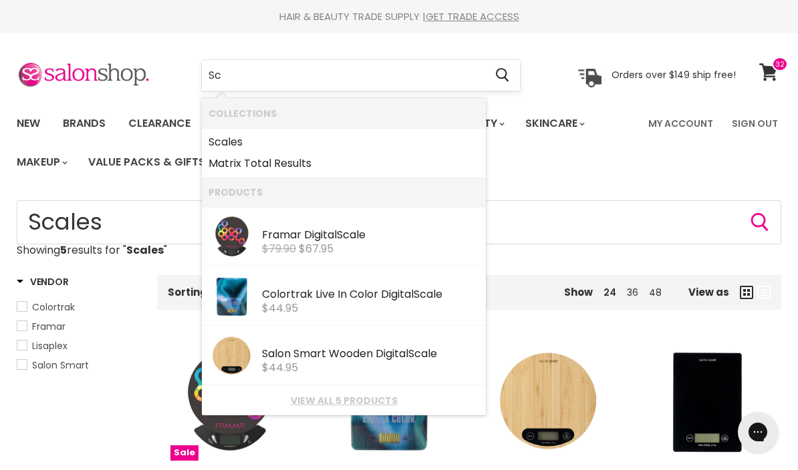
type input "S"
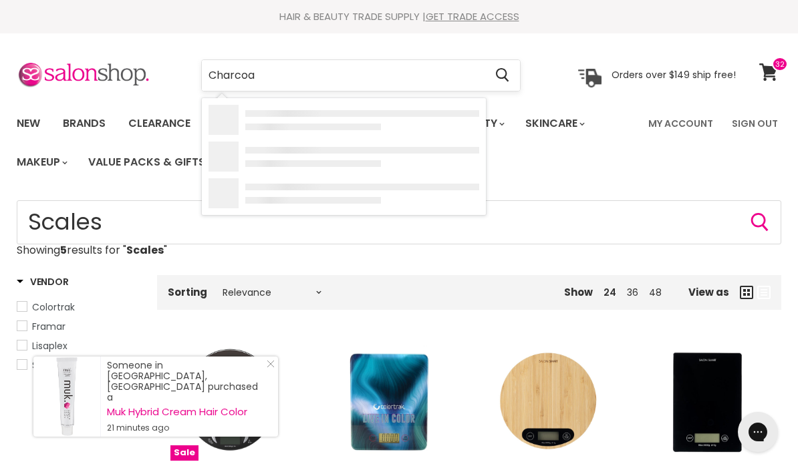
type input "Charcoal"
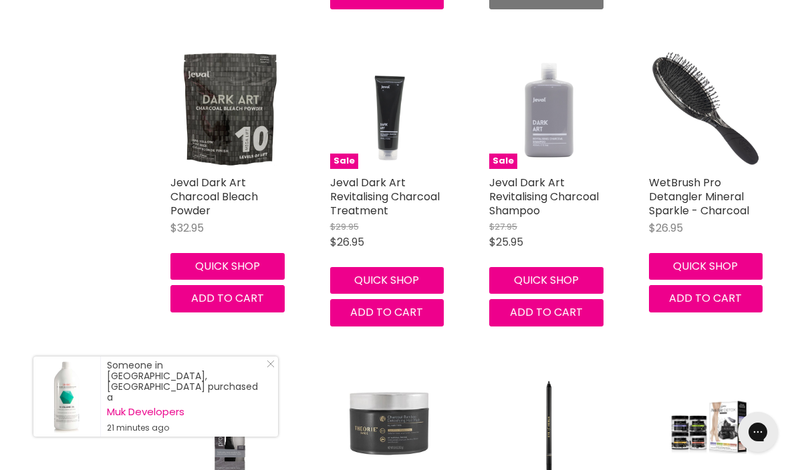
scroll to position [927, 0]
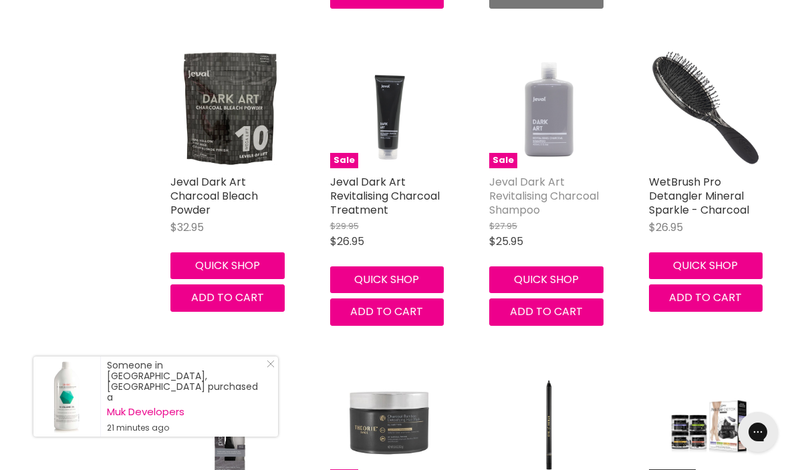
click at [538, 206] on link "Jeval Dark Art Revitalising Charcoal Shampoo" at bounding box center [544, 195] width 110 height 43
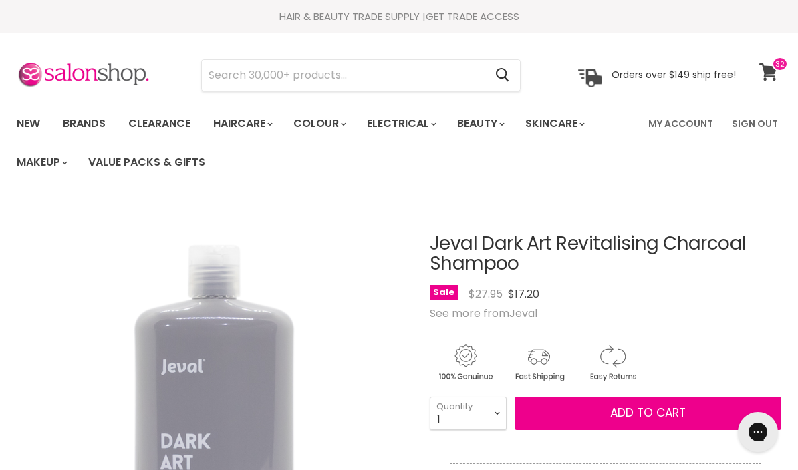
click at [773, 72] on icon at bounding box center [768, 71] width 18 height 17
